Goal: Task Accomplishment & Management: Use online tool/utility

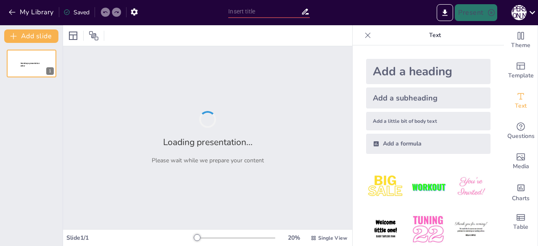
type input "Сучасна динаміка рівня Азовського моря та екологічні наслідки"
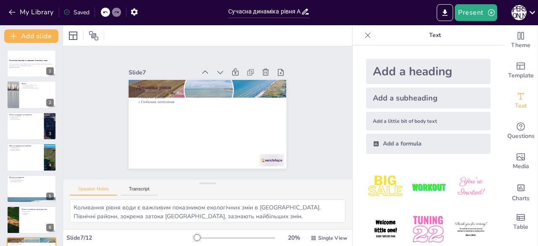
type textarea "Фізико-географічна характеристика Азовського моря є основою для розуміння його …"
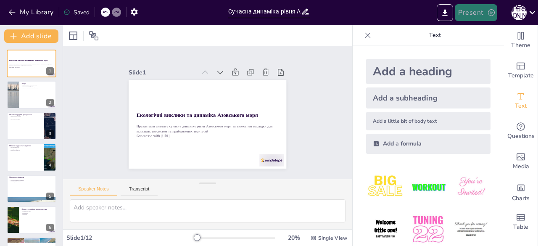
click at [471, 13] on button "Present" at bounding box center [476, 12] width 42 height 17
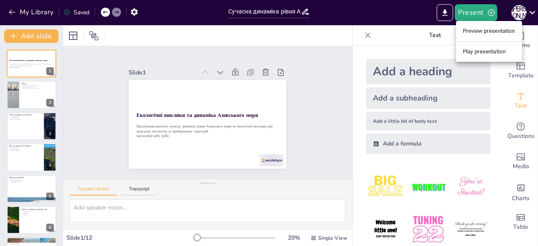
click at [438, 12] on div at bounding box center [269, 123] width 538 height 246
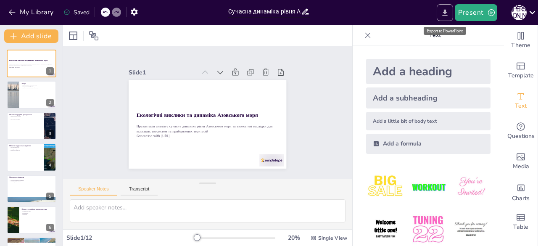
click at [444, 14] on icon "Export to PowerPoint" at bounding box center [444, 12] width 9 height 9
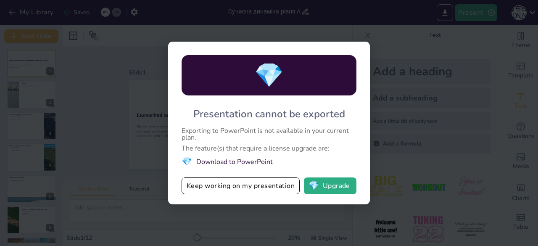
click at [390, 89] on div "💎 Presentation cannot be exported Exporting to PowerPoint is not available in y…" at bounding box center [269, 123] width 538 height 246
click at [440, 95] on div "💎 Presentation cannot be exported Exporting to PowerPoint is not available in y…" at bounding box center [269, 123] width 538 height 246
click at [144, 171] on div "💎 Presentation cannot be exported Exporting to PowerPoint is not available in y…" at bounding box center [269, 123] width 538 height 246
click at [90, 137] on div "💎 Presentation cannot be exported Exporting to PowerPoint is not available in y…" at bounding box center [269, 123] width 538 height 246
click at [452, 85] on div "💎 Presentation cannot be exported Exporting to PowerPoint is not available in y…" at bounding box center [269, 123] width 538 height 246
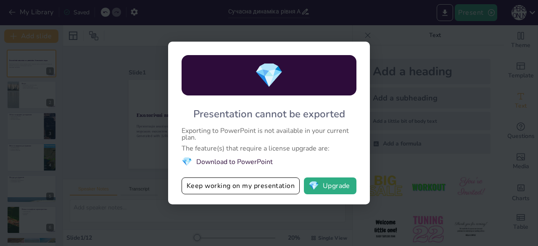
drag, startPoint x: 452, startPoint y: 85, endPoint x: 219, endPoint y: 128, distance: 237.1
click at [219, 128] on div "Exporting to PowerPoint is not available in your current plan." at bounding box center [269, 133] width 175 height 13
click at [121, 124] on div "💎 Presentation cannot be exported Exporting to PowerPoint is not available in y…" at bounding box center [269, 123] width 538 height 246
click at [159, 41] on div "💎 Presentation cannot be exported Exporting to PowerPoint is not available in y…" at bounding box center [269, 123] width 538 height 246
click at [261, 42] on div "💎 Presentation cannot be exported Exporting to PowerPoint is not available in y…" at bounding box center [269, 123] width 202 height 163
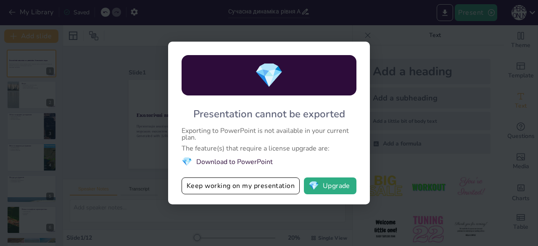
click at [350, 0] on div "💎 Presentation cannot be exported Exporting to PowerPoint is not available in y…" at bounding box center [269, 123] width 538 height 246
click at [446, 26] on div "💎 Presentation cannot be exported Exporting to PowerPoint is not available in y…" at bounding box center [269, 123] width 538 height 246
click at [334, 204] on div "💎 Presentation cannot be exported Exporting to PowerPoint is not available in y…" at bounding box center [269, 123] width 202 height 163
click at [225, 227] on div "💎 Presentation cannot be exported Exporting to PowerPoint is not available in y…" at bounding box center [269, 123] width 538 height 246
click at [68, 185] on div "💎 Presentation cannot be exported Exporting to PowerPoint is not available in y…" at bounding box center [269, 123] width 538 height 246
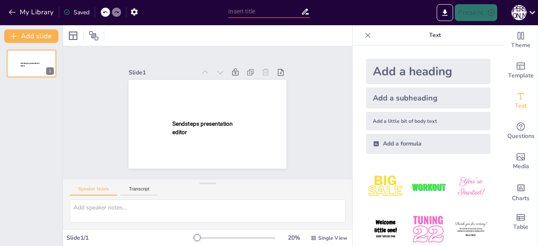
type input "Сучасна динаміка рівня Азовського моря та екологічні наслідки"
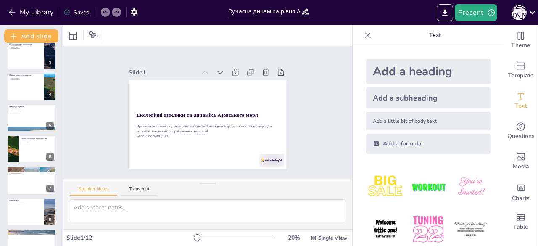
scroll to position [182, 0]
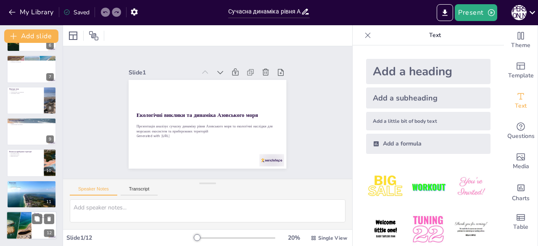
click at [26, 221] on div at bounding box center [18, 225] width 45 height 29
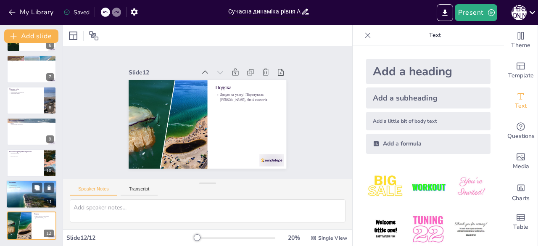
click at [22, 193] on div at bounding box center [31, 194] width 50 height 30
type textarea "Вразливість Азовського моря підкреслює необхідність моніторингу та управління. …"
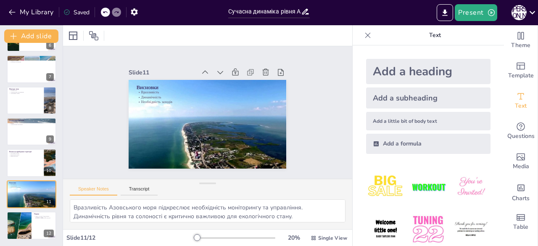
scroll to position [0, 0]
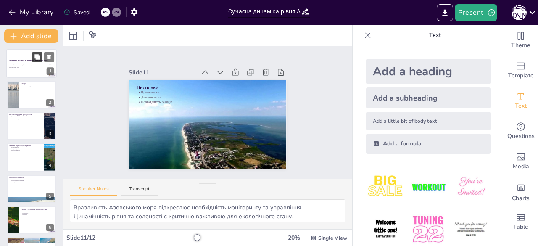
click at [36, 61] on button at bounding box center [37, 57] width 10 height 10
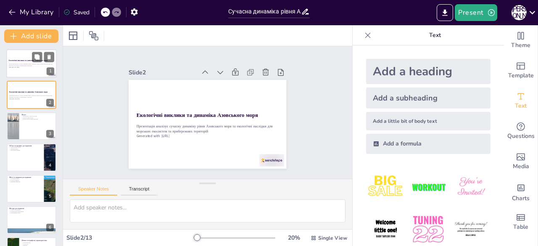
click at [37, 67] on p "Generated with [URL]" at bounding box center [31, 67] width 45 height 2
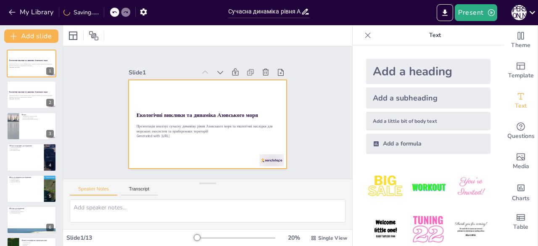
click at [197, 111] on p "Екологічні виклики та динаміка Азовського моря" at bounding box center [208, 115] width 142 height 8
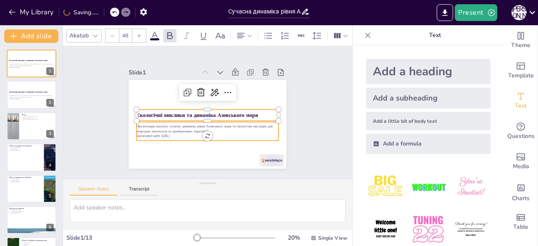
click at [150, 124] on p "Презентація аналізує сучасну динаміку рівня Азовського моря та екологічні наслі…" at bounding box center [208, 129] width 142 height 10
type input "32"
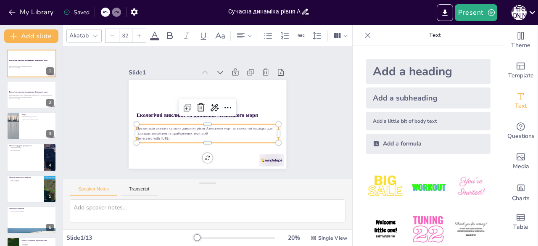
click at [173, 130] on p "Презентація аналізує сучасну динаміку рівня Азовського моря та екологічні наслі…" at bounding box center [208, 131] width 142 height 10
click at [162, 126] on p "Презентація аналізує сучасну динаміку рівня Азовського моря та екологічні наслі…" at bounding box center [208, 131] width 142 height 10
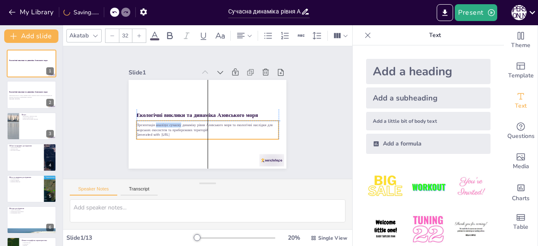
drag, startPoint x: 227, startPoint y: 136, endPoint x: 165, endPoint y: 123, distance: 64.0
click at [165, 122] on p "Презентація аналізує сучасну динаміку рівня Азовського моря та екологічні наслі…" at bounding box center [208, 127] width 142 height 10
click at [169, 126] on p "Презентація аналізує сучасну динаміку рівня Азовського моря та екологічні наслі…" at bounding box center [208, 127] width 142 height 10
click at [164, 122] on p "Презентація аналізує сучасну динаміку рівня Азовського моря та екологічні наслі…" at bounding box center [208, 127] width 142 height 10
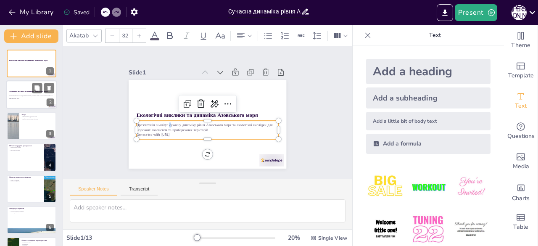
click at [24, 89] on div at bounding box center [31, 95] width 50 height 29
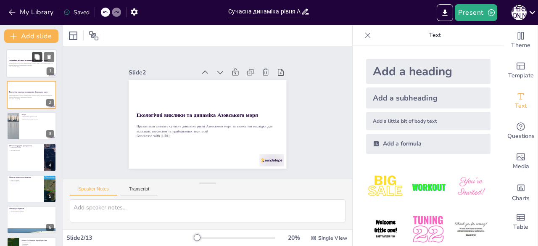
click at [32, 61] on button at bounding box center [37, 57] width 10 height 10
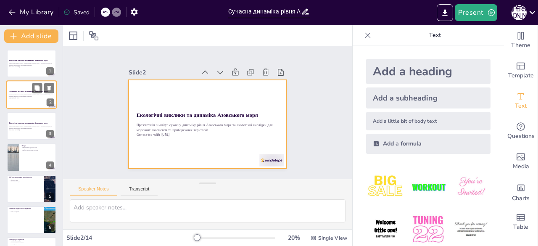
click at [17, 105] on div at bounding box center [31, 95] width 50 height 29
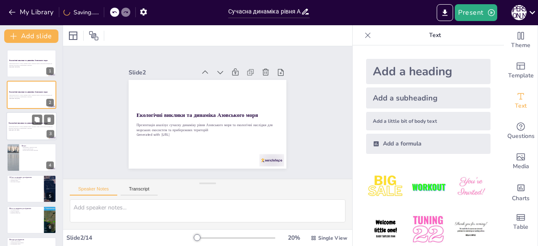
click at [24, 136] on div at bounding box center [31, 126] width 50 height 29
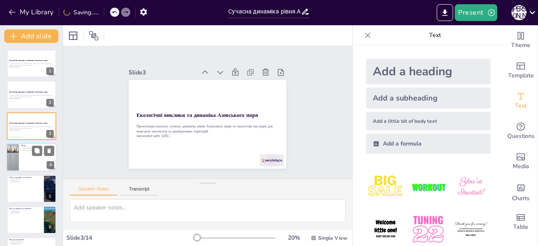
click at [22, 155] on div at bounding box center [31, 157] width 50 height 29
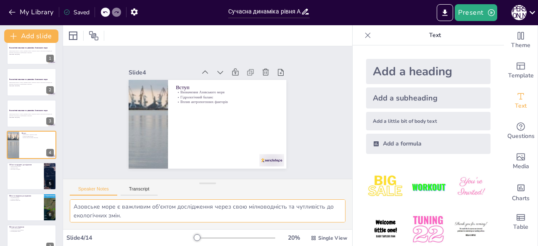
scroll to position [37, 0]
drag, startPoint x: 72, startPoint y: 206, endPoint x: 208, endPoint y: 258, distance: 145.9
click at [208, 245] on html "My Library Saved Сучасна динаміка рівня Азовського моря та екологічні наслідки …" at bounding box center [269, 123] width 538 height 246
click at [23, 175] on div at bounding box center [31, 176] width 50 height 29
type textarea "Гідрологічний режим Азовського моря є ключовим для розуміння його екосистеми та…"
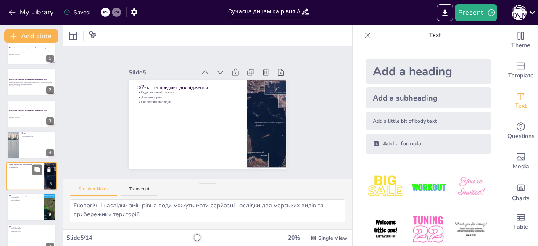
scroll to position [28, 0]
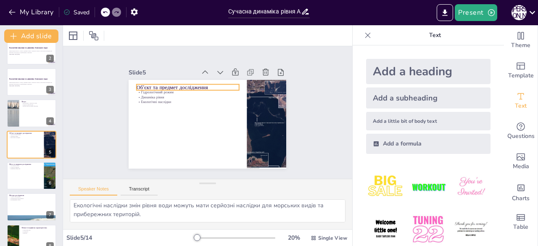
click at [137, 84] on p "Об’єкт та предмет дослідження" at bounding box center [188, 88] width 103 height 8
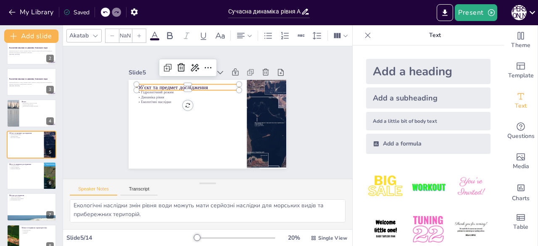
type input "48"
click at [133, 82] on div at bounding box center [136, 84] width 7 height 7
click at [107, 208] on textarea "Гідрологічний режим Азовського моря є ключовим для розуміння його екосистеми та…" at bounding box center [208, 210] width 276 height 23
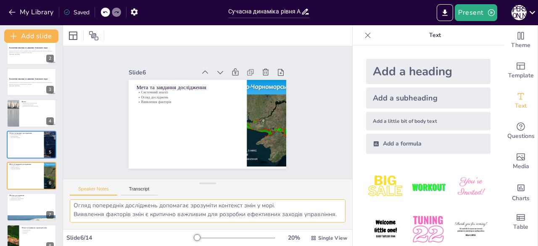
scroll to position [19, 0]
click at [29, 135] on p "Динаміка рівня" at bounding box center [25, 136] width 33 height 2
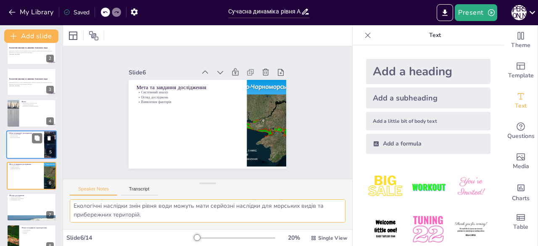
scroll to position [28, 0]
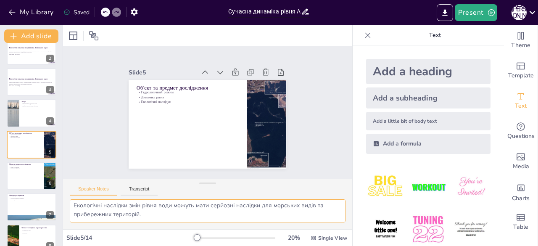
click at [75, 205] on textarea "Гідрологічний режим Азовського моря є ключовим для розуміння його екосистеми та…" at bounding box center [208, 210] width 276 height 23
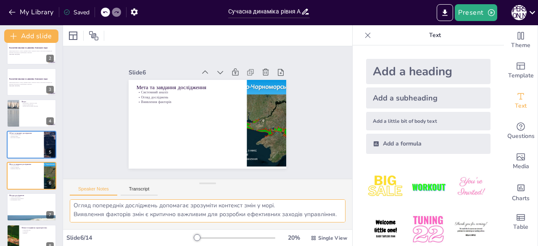
type textarea "Гідрологічний режим Азовського моря є ключовим для розуміння його екосистеми та…"
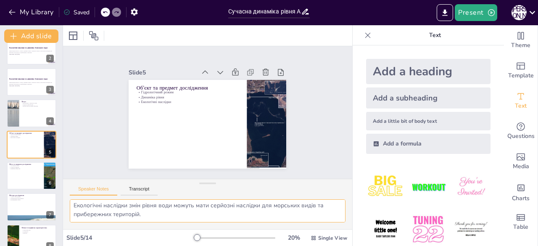
click at [89, 211] on textarea "Гідрологічний режим Азовського моря є ключовим для розуміння його екосистеми та…" at bounding box center [208, 210] width 276 height 23
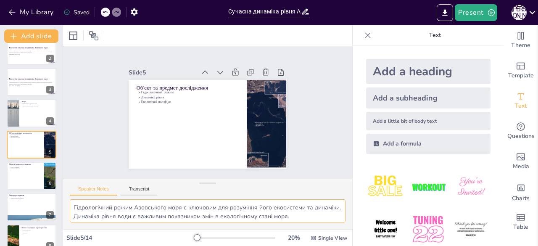
click at [134, 217] on textarea "Гідрологічний режим Азовського моря є ключовим для розуміння його екосистеми та…" at bounding box center [208, 210] width 276 height 23
